Goal: Task Accomplishment & Management: Complete application form

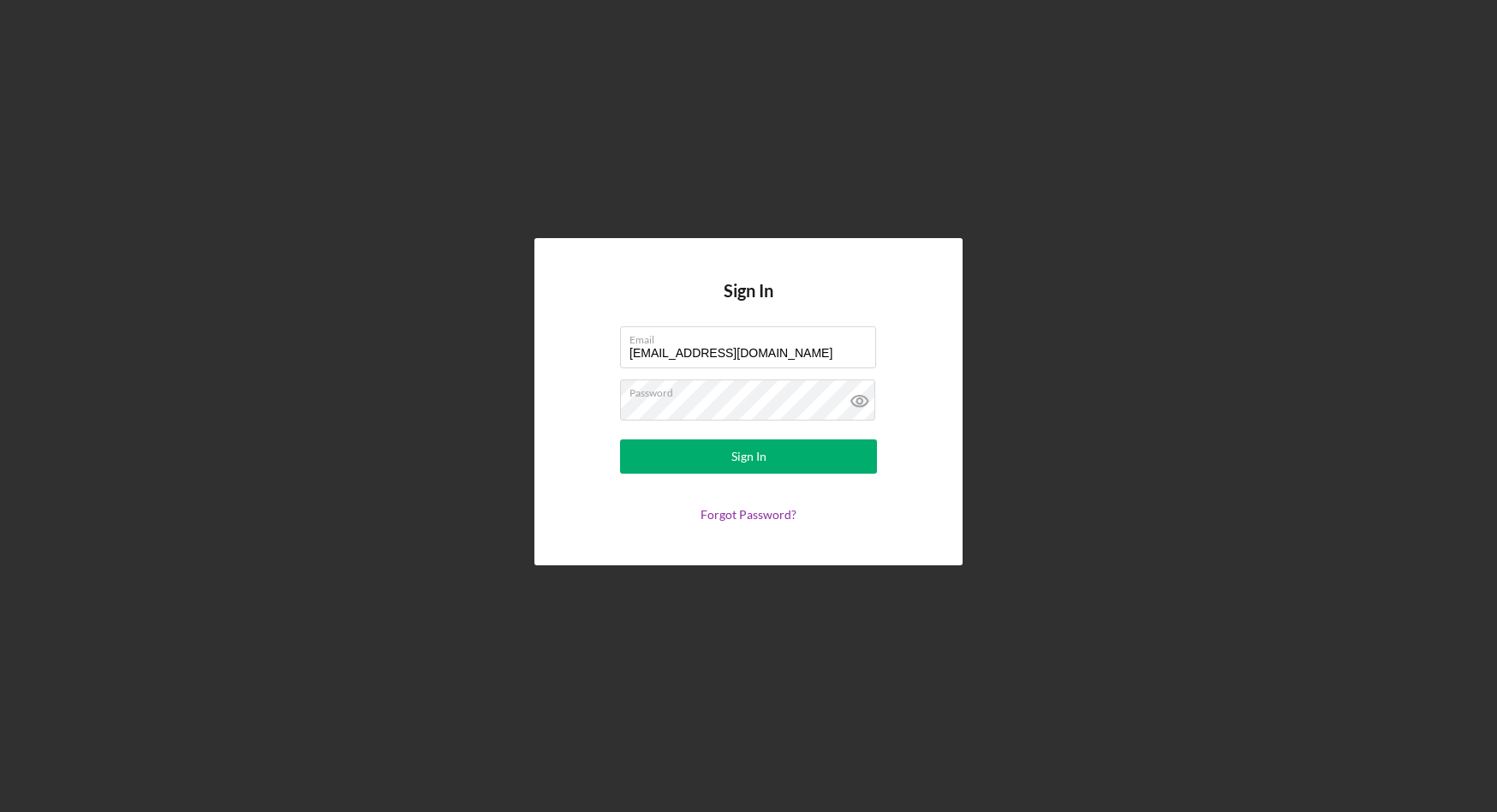
drag, startPoint x: 786, startPoint y: 350, endPoint x: 574, endPoint y: 345, distance: 212.1
click at [574, 345] on div "Sign In Email [EMAIL_ADDRESS][DOMAIN_NAME] Password Sign In Forgot Password?" at bounding box center [749, 401] width 428 height 326
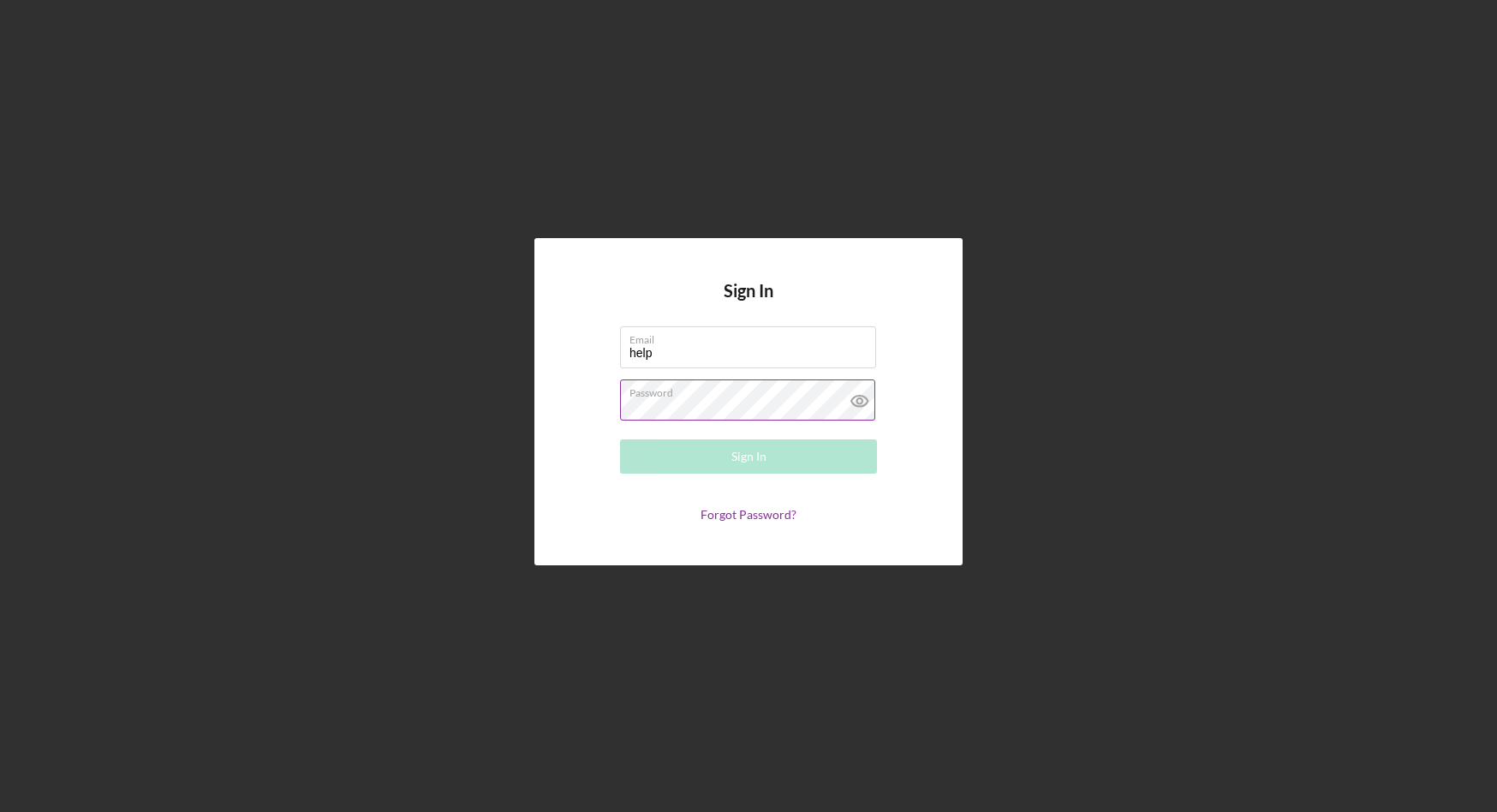
type input "[EMAIL_ADDRESS][DOMAIN_NAME]"
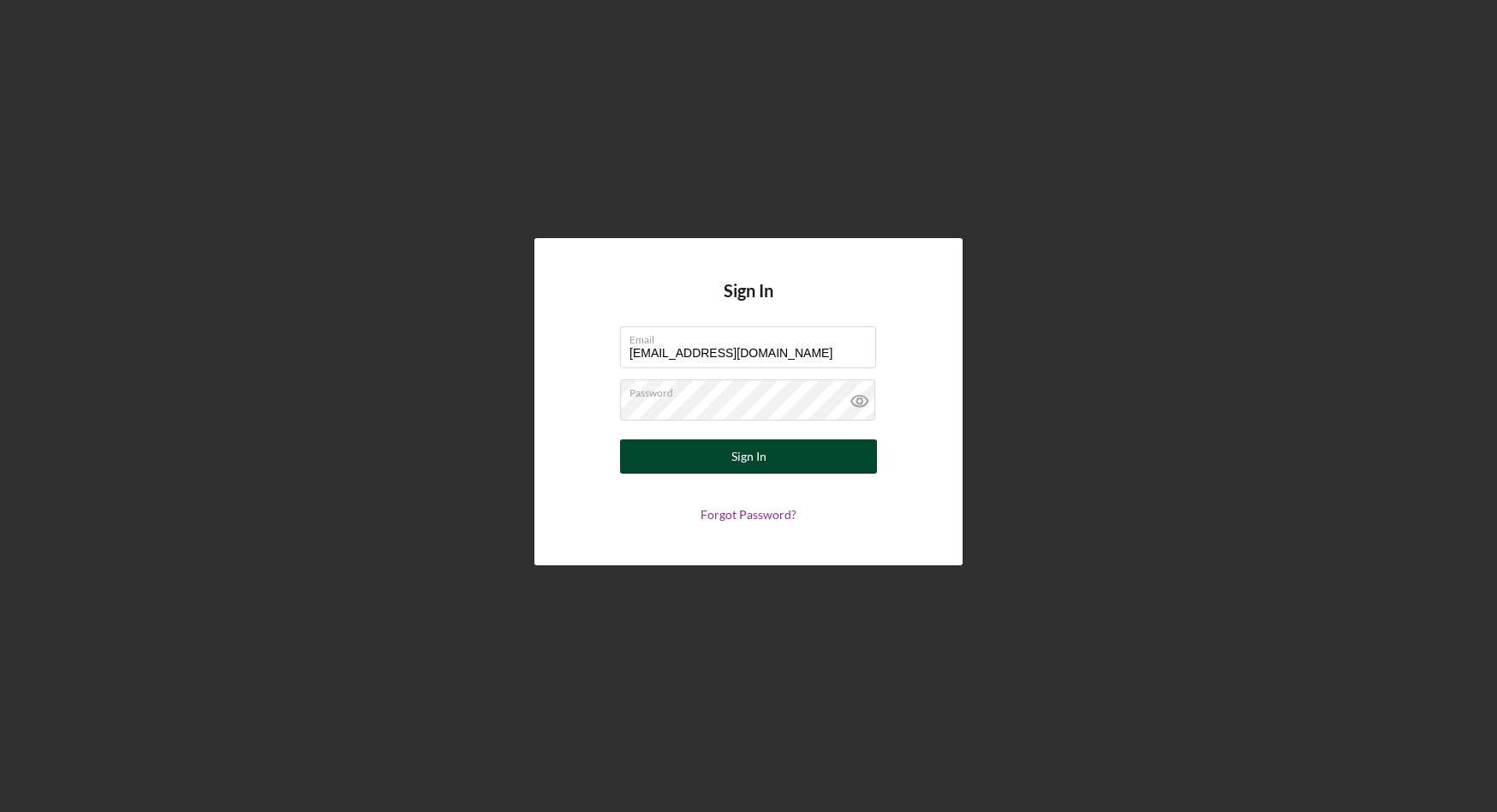
click at [695, 454] on button "Sign In" at bounding box center [748, 456] width 257 height 34
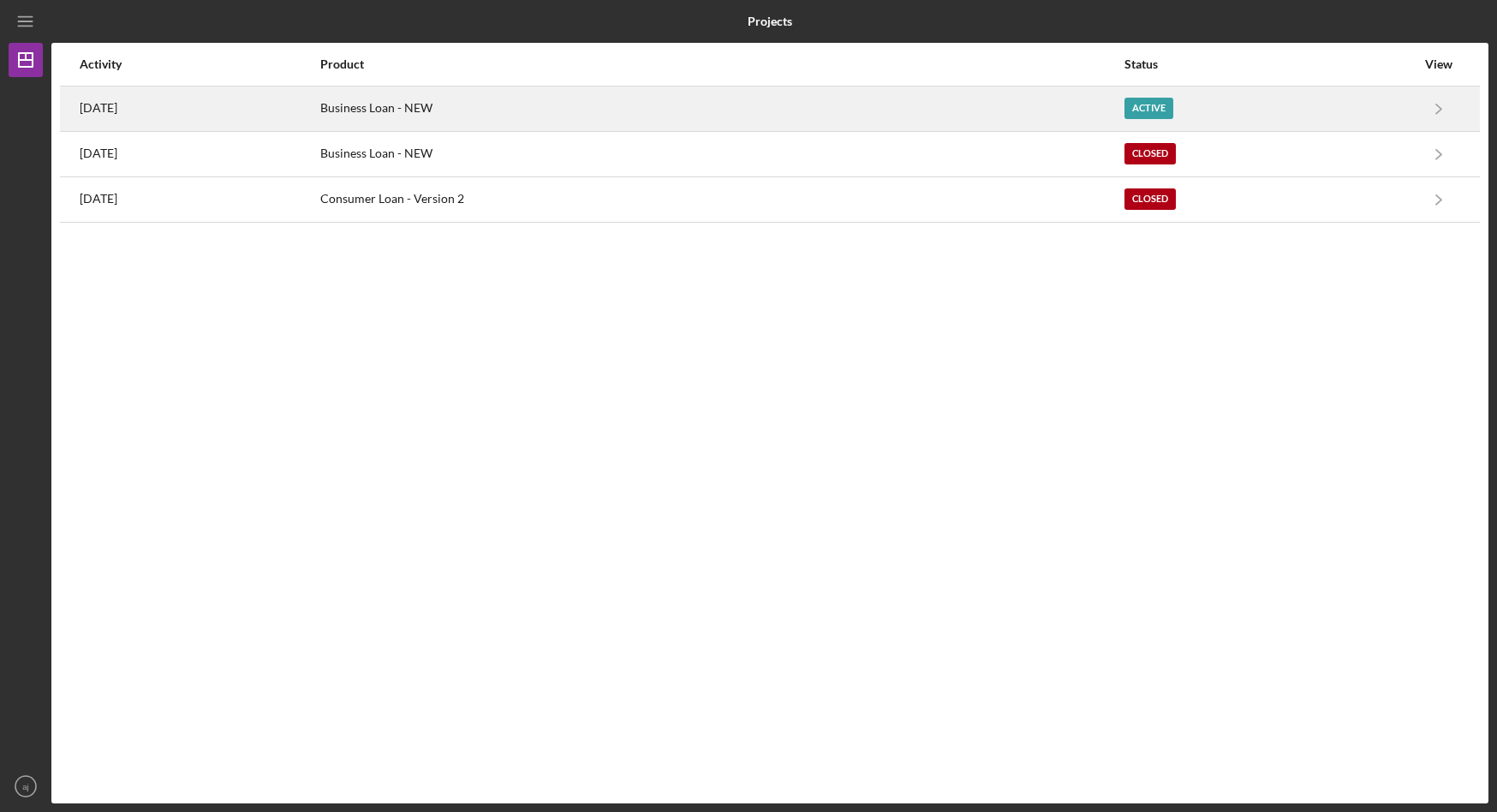
click at [643, 103] on div "Business Loan - NEW" at bounding box center [721, 108] width 801 height 43
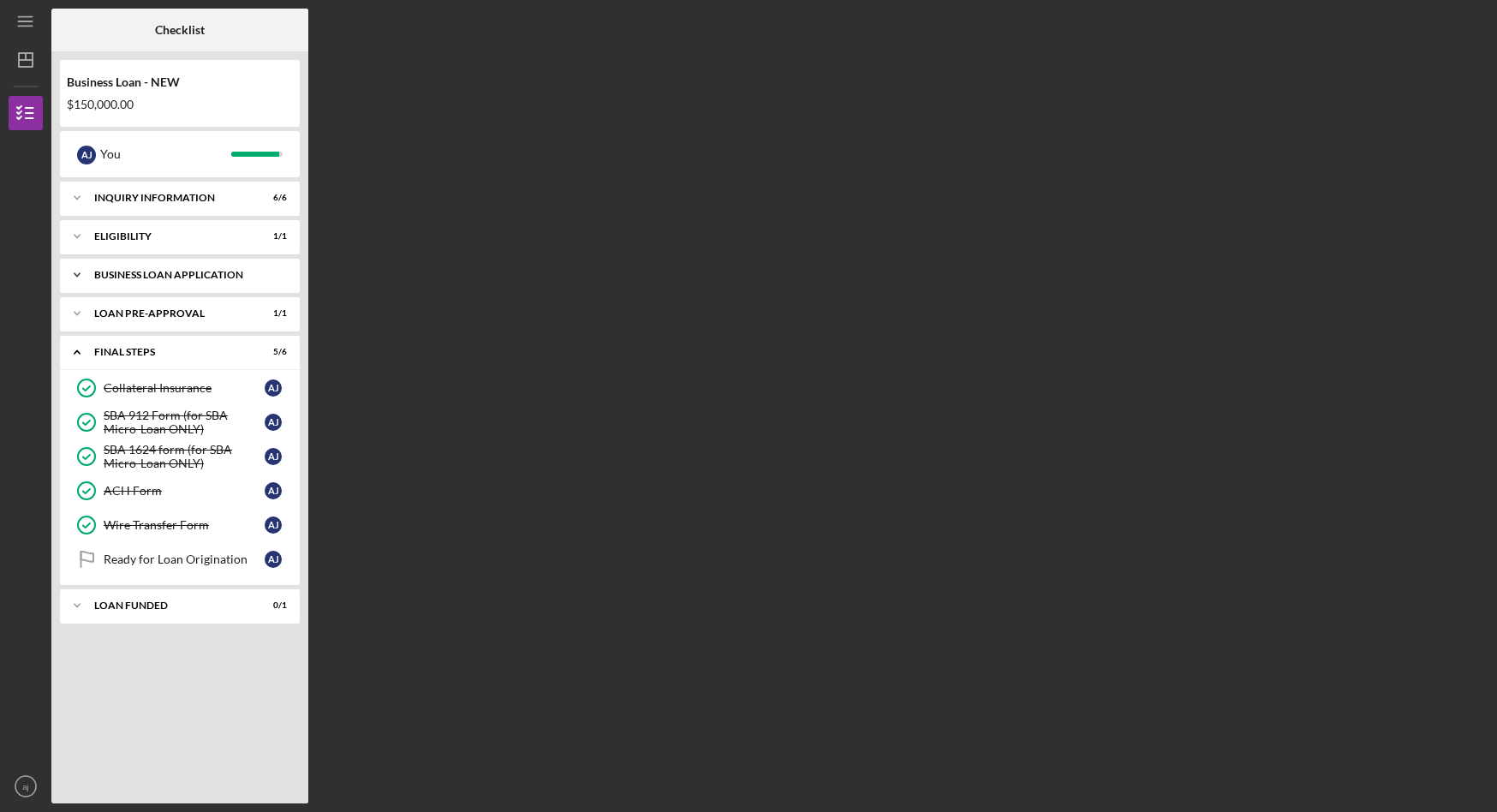
click at [183, 273] on div "BUSINESS LOAN APPLICATION" at bounding box center [186, 275] width 184 height 10
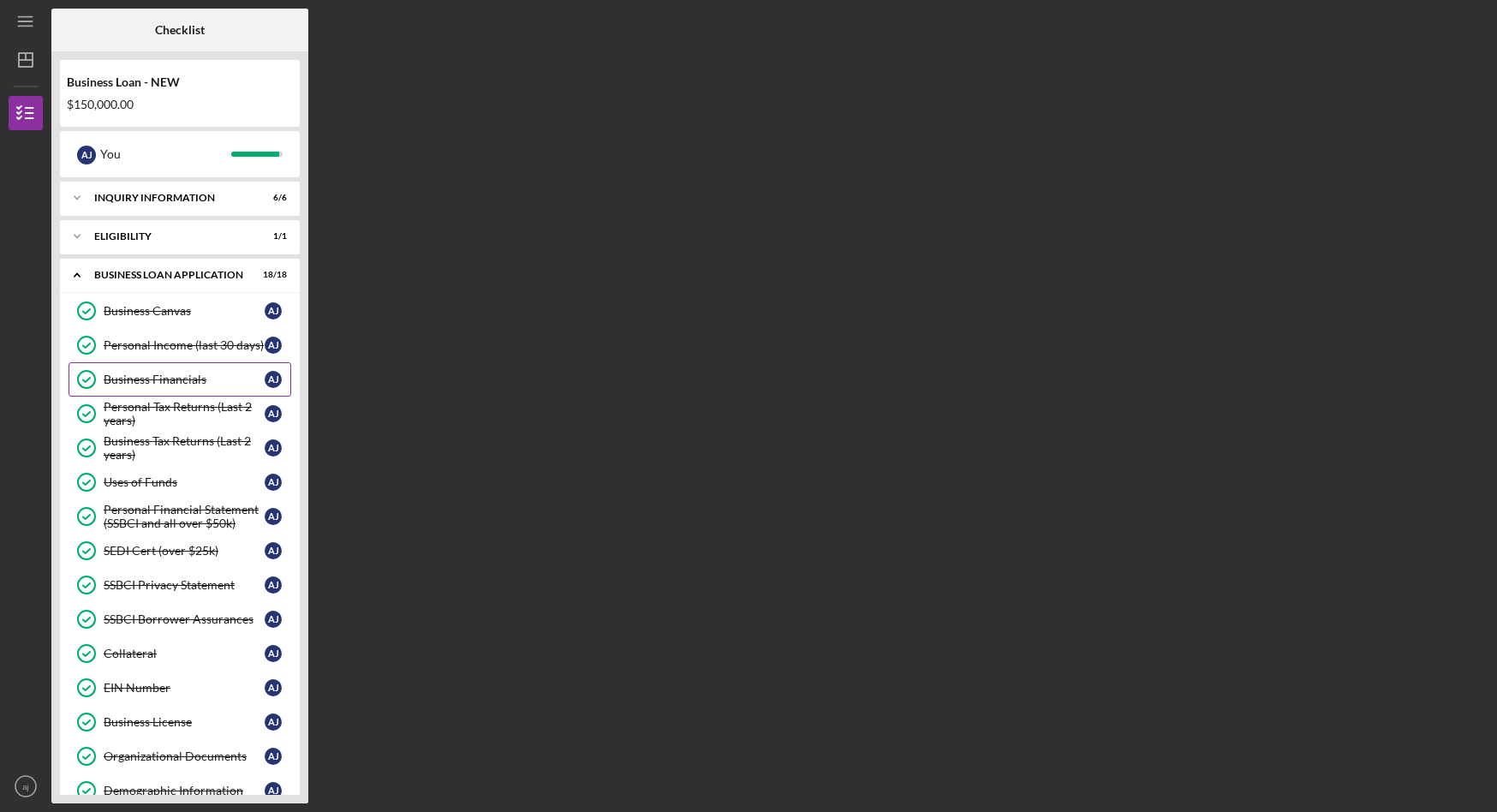
click at [155, 378] on div "Business Financials" at bounding box center [184, 379] width 161 height 14
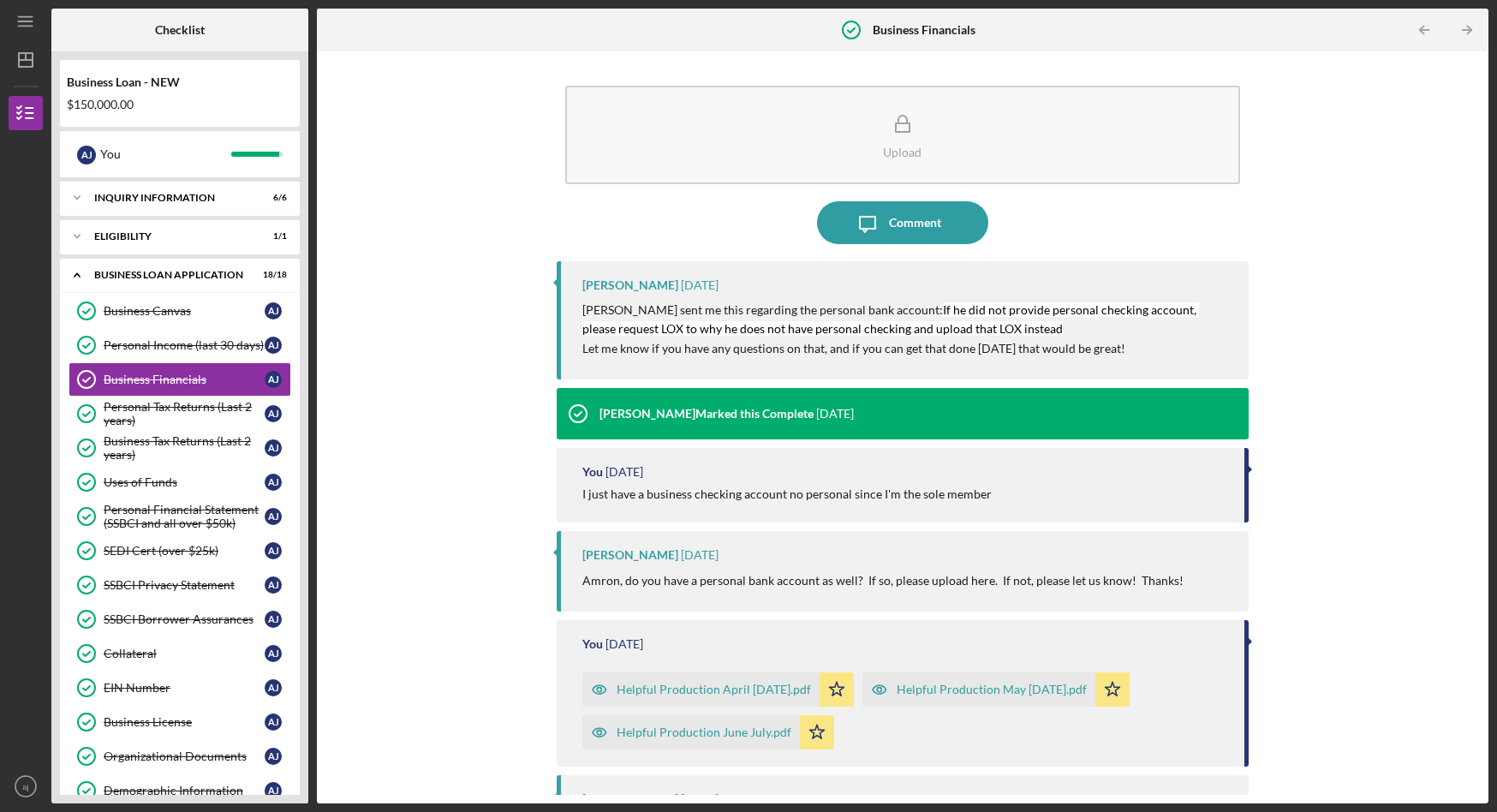
click at [687, 687] on div "Helpful Production April [DATE].pdf" at bounding box center [713, 688] width 194 height 14
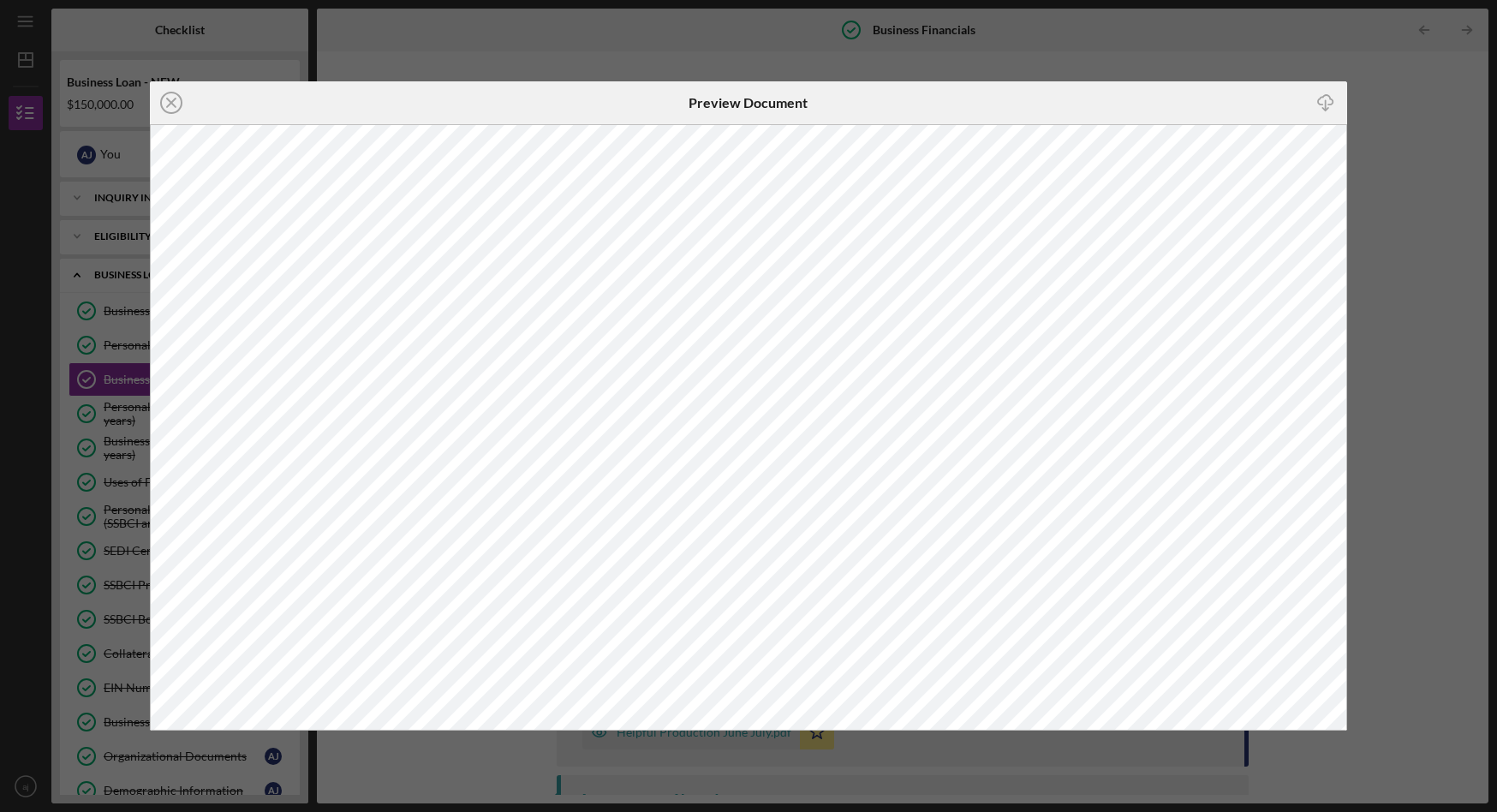
click at [1322, 99] on icon "Icon/Download" at bounding box center [1326, 103] width 38 height 38
click at [1362, 211] on div "Icon/Close Preview Document Icon/Download" at bounding box center [748, 406] width 1497 height 812
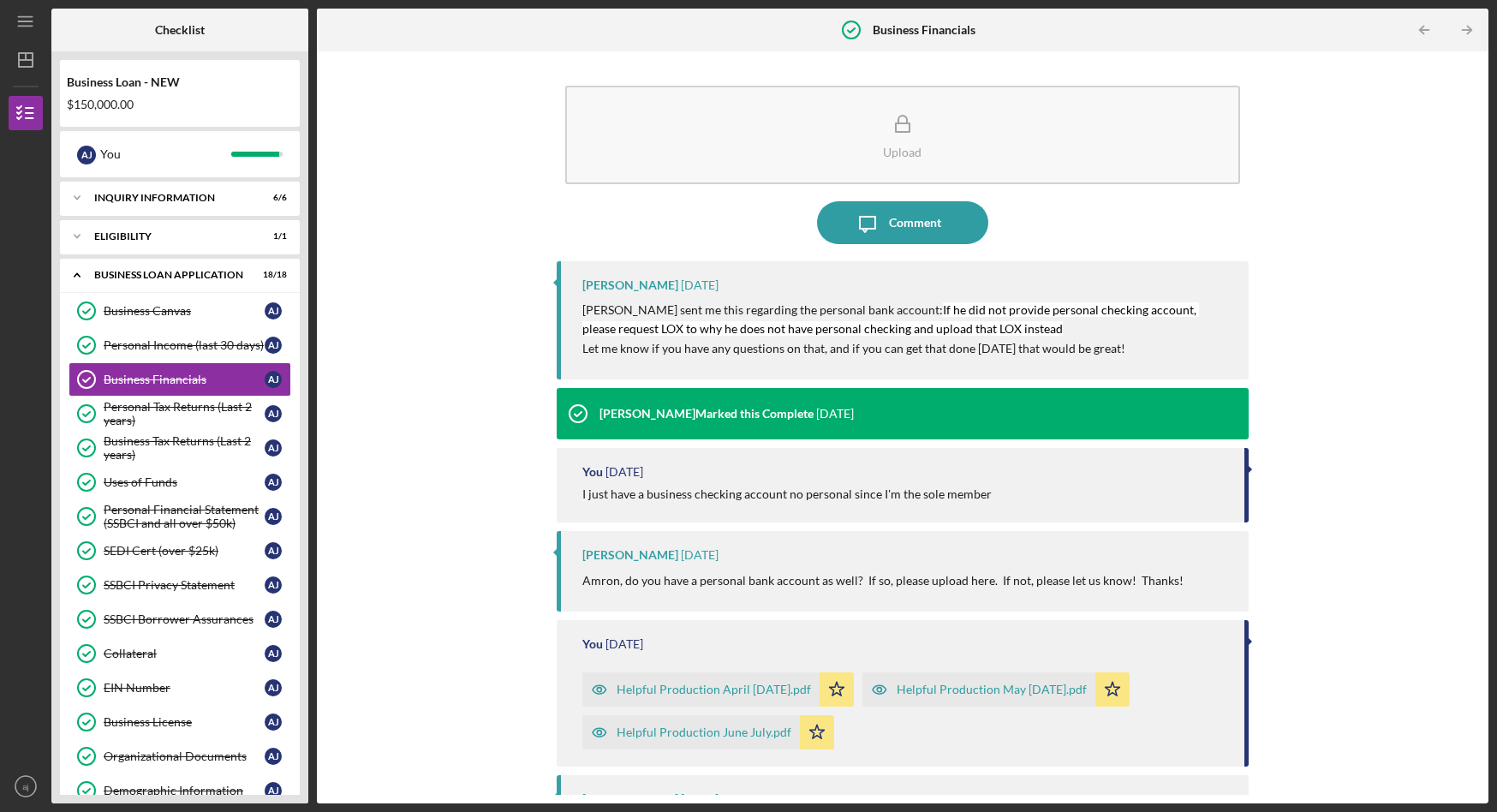
click at [959, 680] on div "Helpful Production May [DATE].pdf" at bounding box center [979, 688] width 233 height 34
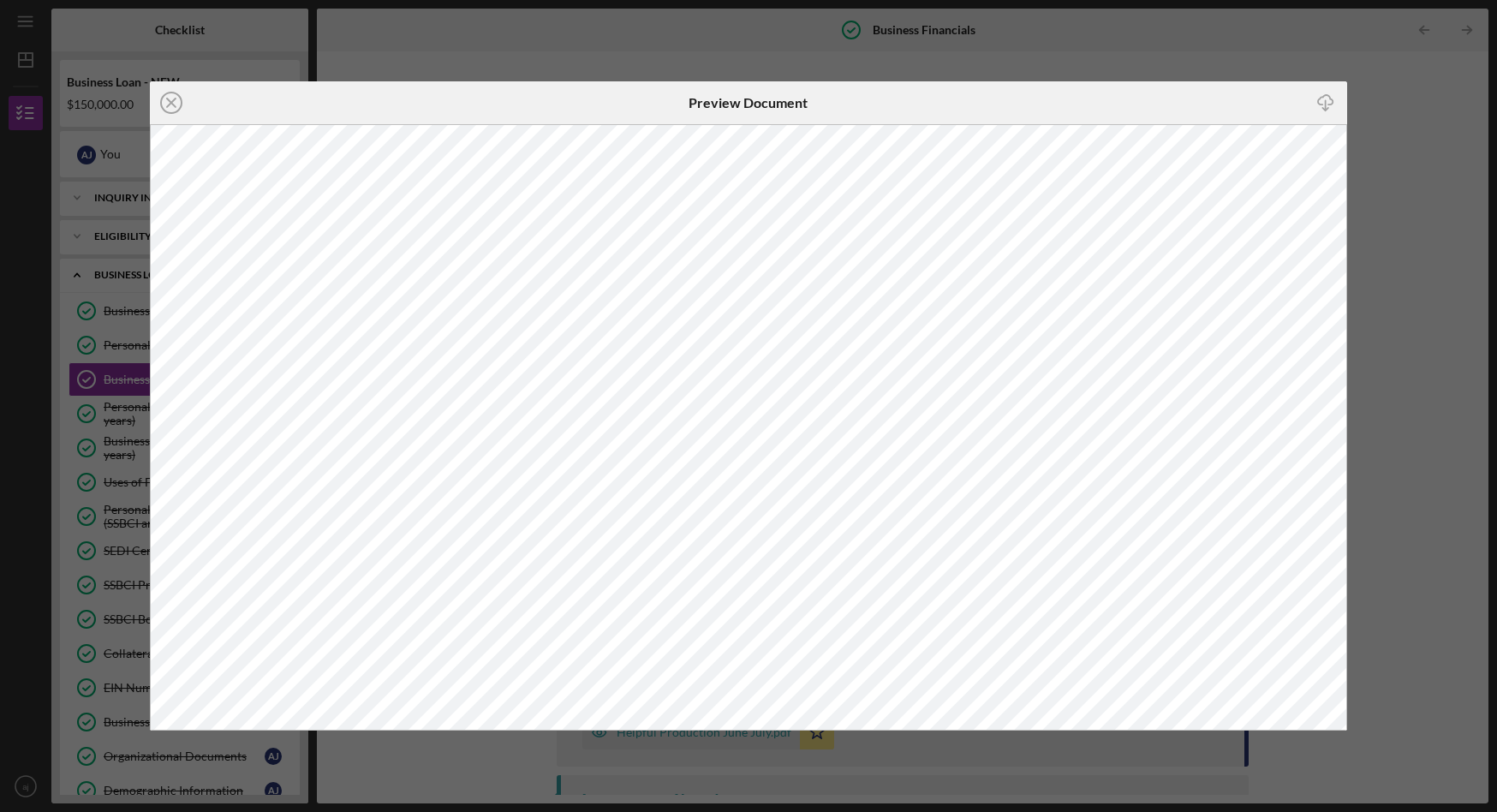
click at [1328, 105] on icon "Icon/Download" at bounding box center [1326, 103] width 38 height 38
click at [1422, 191] on div "Icon/Close Preview Document Icon/Download" at bounding box center [748, 406] width 1497 height 812
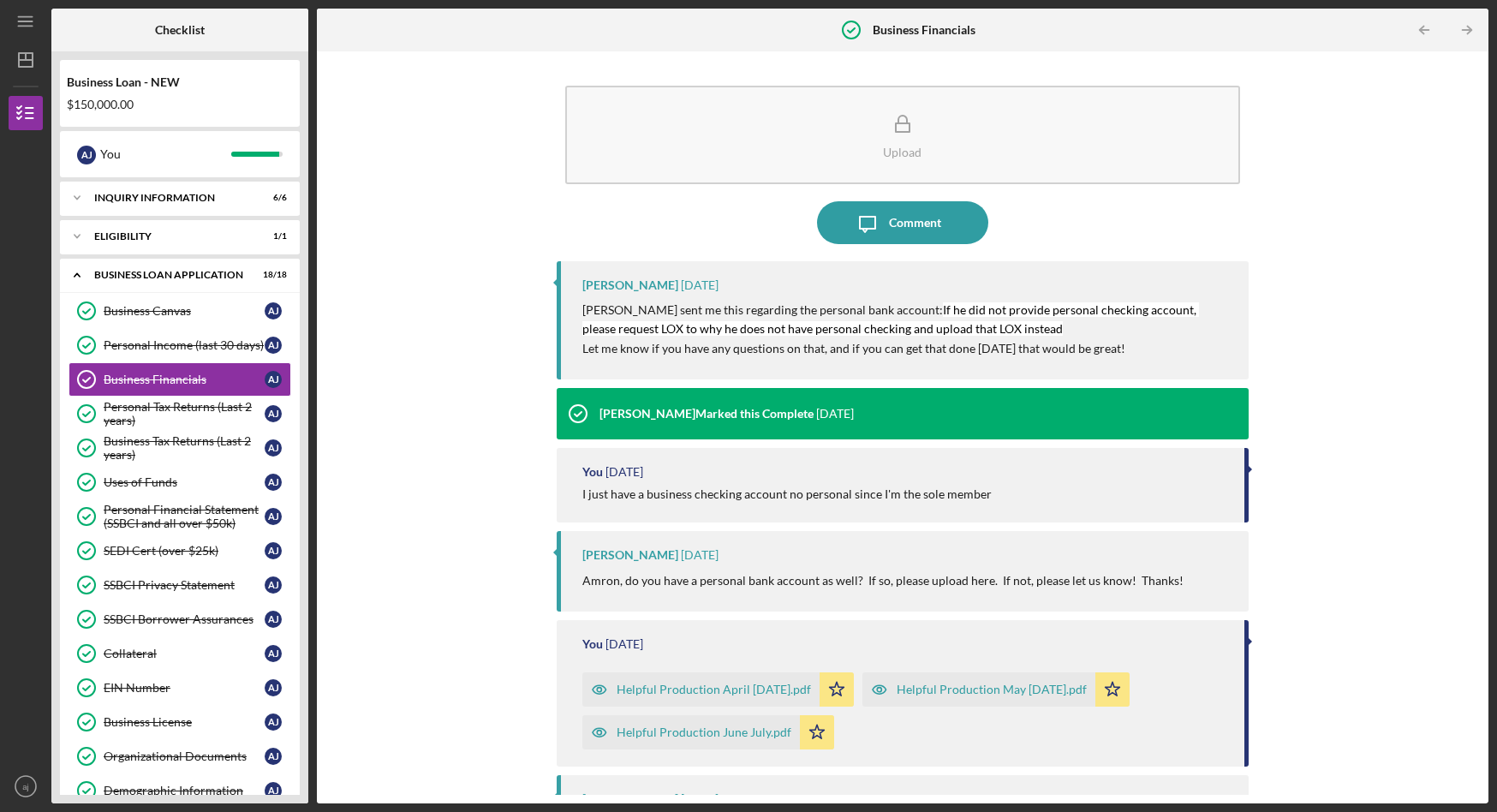
click at [645, 733] on div "Helpful Production June July.pdf" at bounding box center [703, 731] width 175 height 14
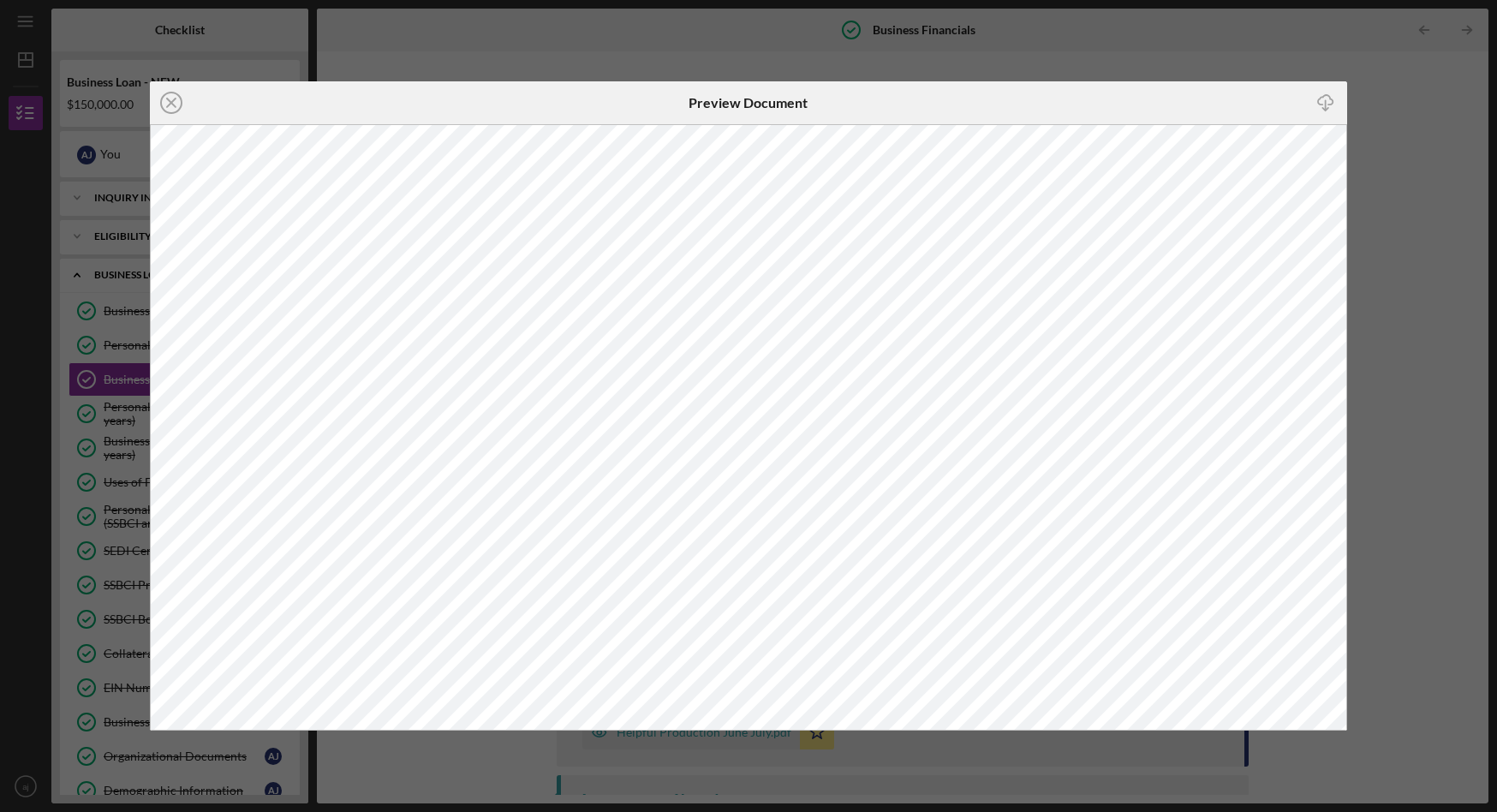
click at [1334, 95] on icon "Icon/Download" at bounding box center [1326, 103] width 38 height 38
